Goal: Check status: Check status

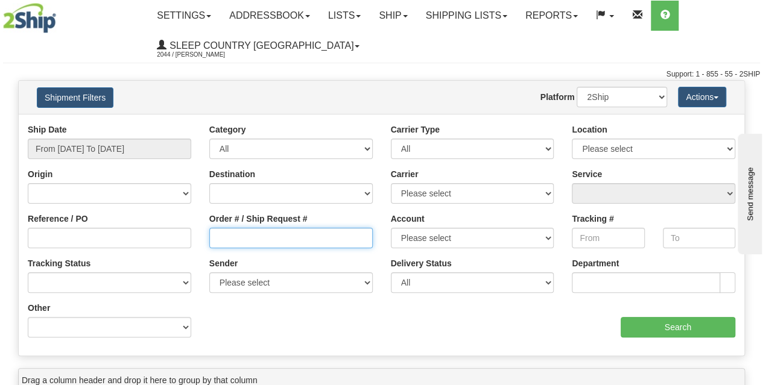
click at [232, 237] on input "Order # / Ship Request #" at bounding box center [290, 238] width 163 height 21
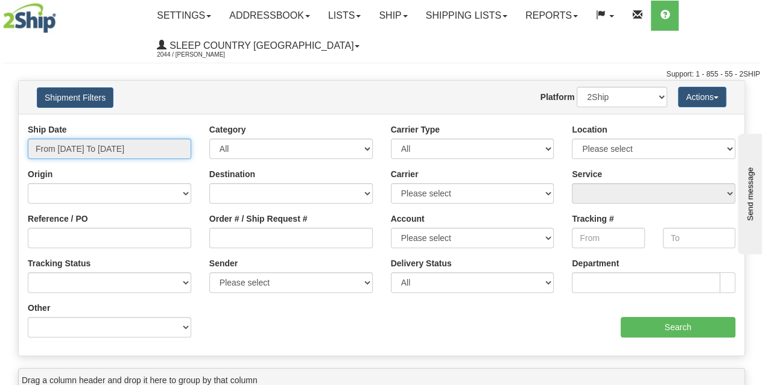
click at [119, 146] on input "From [DATE] To [DATE]" at bounding box center [109, 149] width 163 height 21
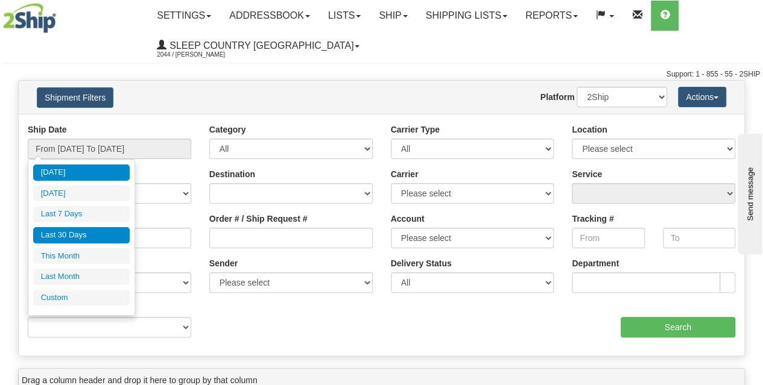
click at [83, 233] on li "Last 30 Days" at bounding box center [81, 235] width 96 height 16
type input "From [DATE] To [DATE]"
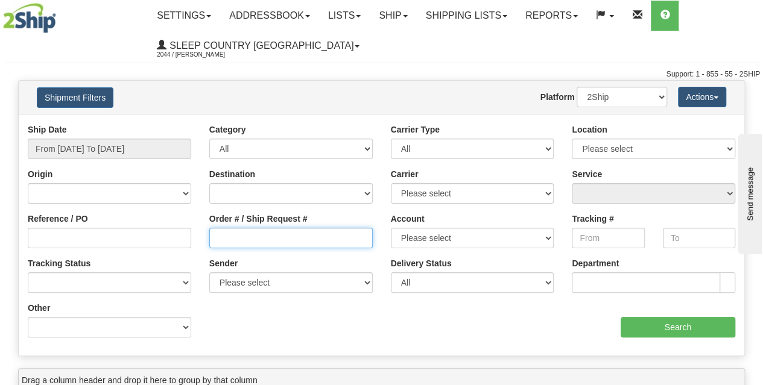
click at [232, 237] on input "Order # / Ship Request #" at bounding box center [290, 238] width 163 height 21
paste input "82H961065"
type input "82H961065"
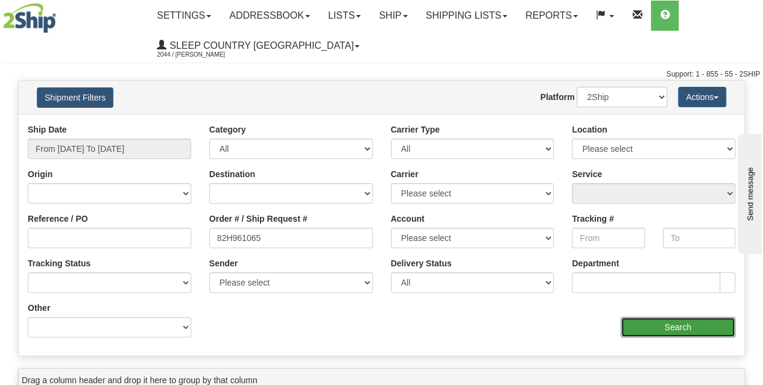
click at [643, 330] on input "Search" at bounding box center [678, 327] width 115 height 21
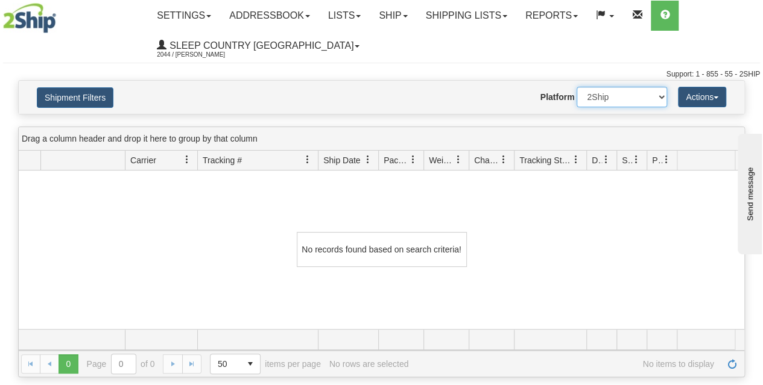
click at [604, 103] on select "2Ship Imported" at bounding box center [622, 97] width 90 height 21
select select "1"
click at [577, 87] on select "2Ship Imported" at bounding box center [622, 97] width 90 height 21
click at [93, 104] on button "Shipment Filters" at bounding box center [75, 97] width 77 height 21
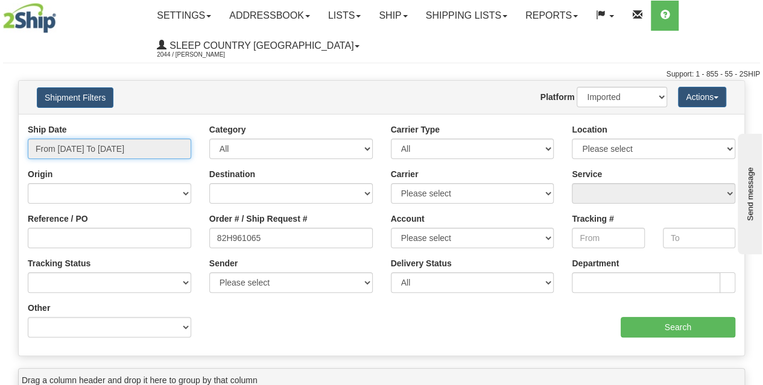
click at [107, 150] on input "From [DATE] To [DATE]" at bounding box center [109, 149] width 163 height 21
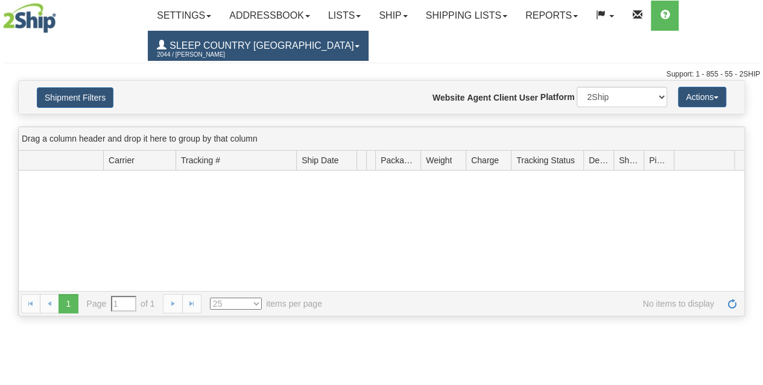
type input "From [DATE] To [DATE]"
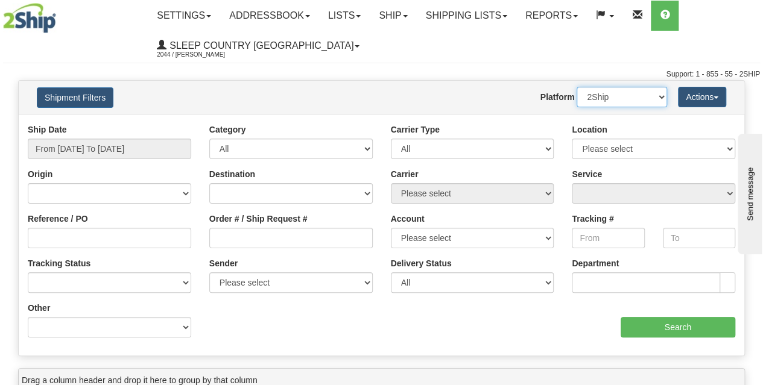
click at [608, 98] on select "2Ship Imported" at bounding box center [622, 97] width 90 height 21
select select "1"
click at [577, 87] on select "2Ship Imported" at bounding box center [622, 97] width 90 height 21
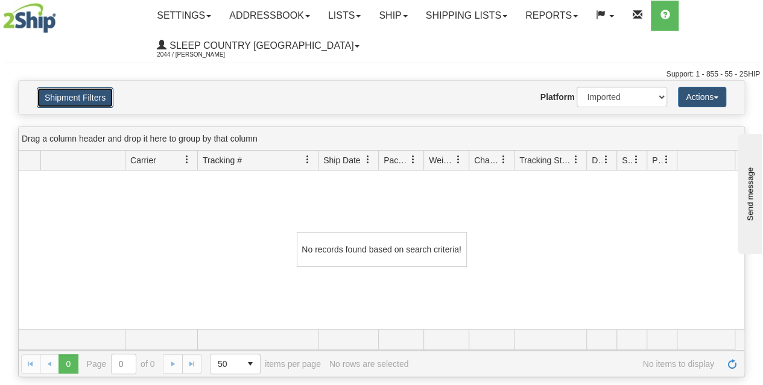
click at [97, 105] on button "Shipment Filters" at bounding box center [75, 97] width 77 height 21
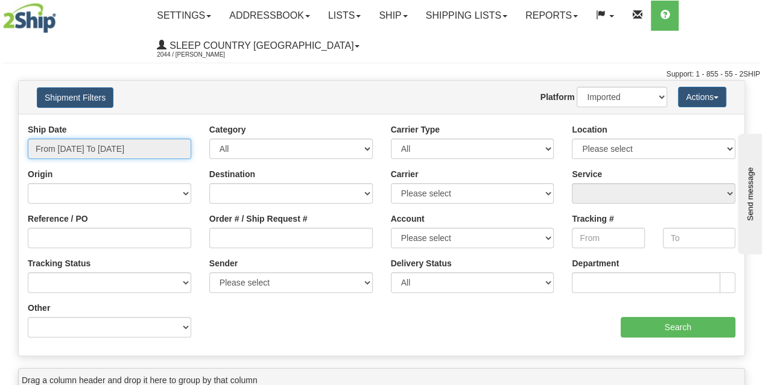
click at [131, 156] on input "From [DATE] To [DATE]" at bounding box center [109, 149] width 163 height 21
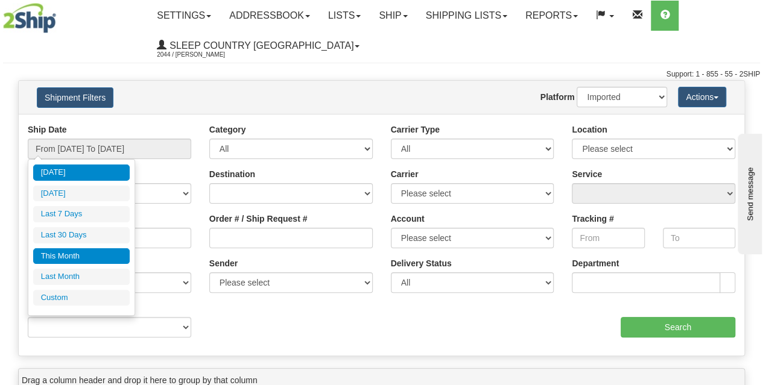
click at [76, 251] on li "This Month" at bounding box center [81, 256] width 96 height 16
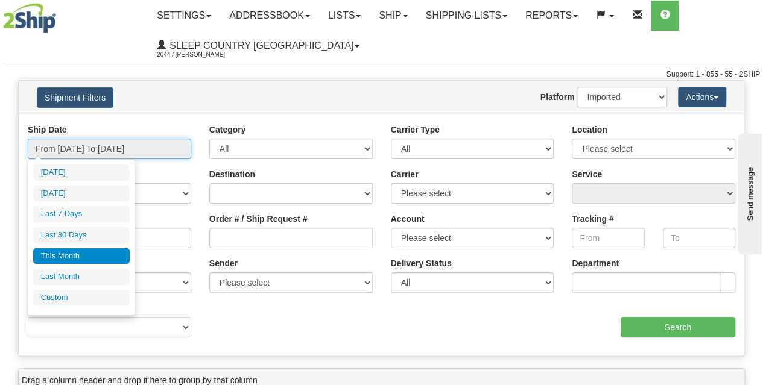
click at [71, 145] on input "From [DATE] To [DATE]" at bounding box center [109, 149] width 163 height 21
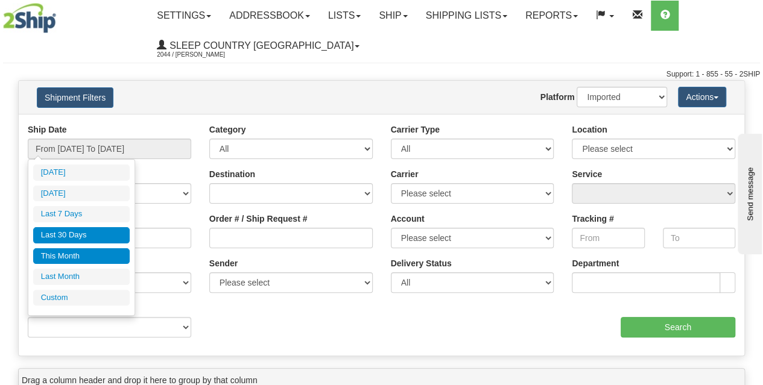
click at [63, 230] on li "Last 30 Days" at bounding box center [81, 235] width 96 height 16
type input "From [DATE] To [DATE]"
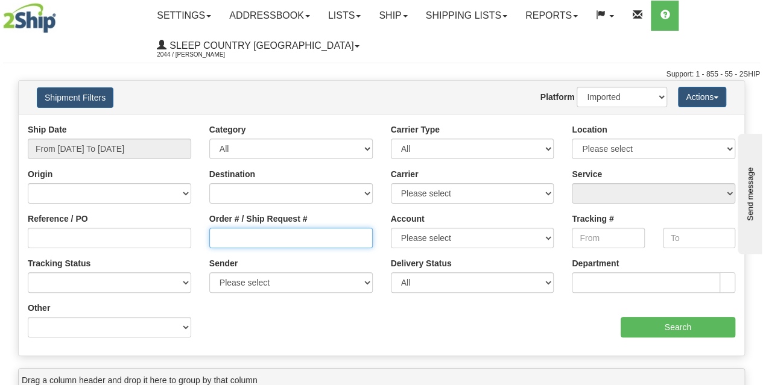
click at [227, 234] on input "Order # / Ship Request #" at bounding box center [290, 238] width 163 height 21
paste input "82H961065"
type input "82H961065"
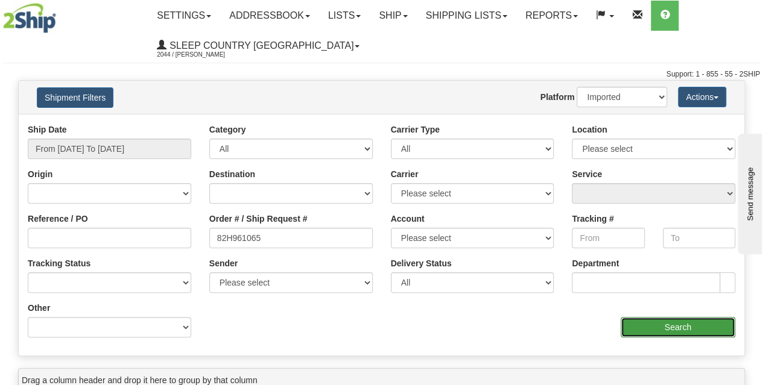
click at [678, 321] on input "Search" at bounding box center [678, 327] width 115 height 21
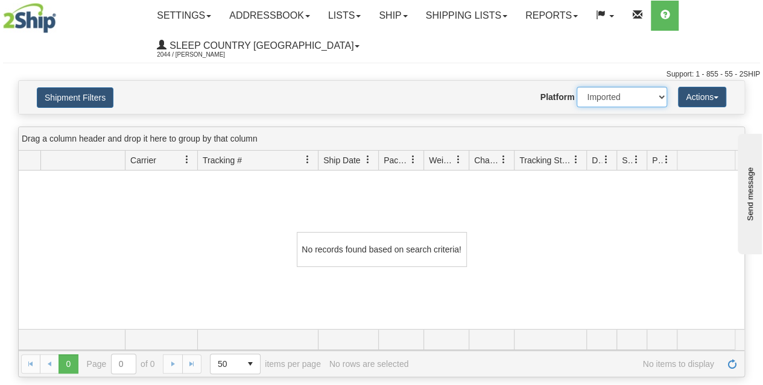
click at [625, 101] on select "2Ship Imported" at bounding box center [622, 97] width 90 height 21
select select "0"
click at [577, 87] on select "2Ship Imported" at bounding box center [622, 97] width 90 height 21
